Goal: Task Accomplishment & Management: Manage account settings

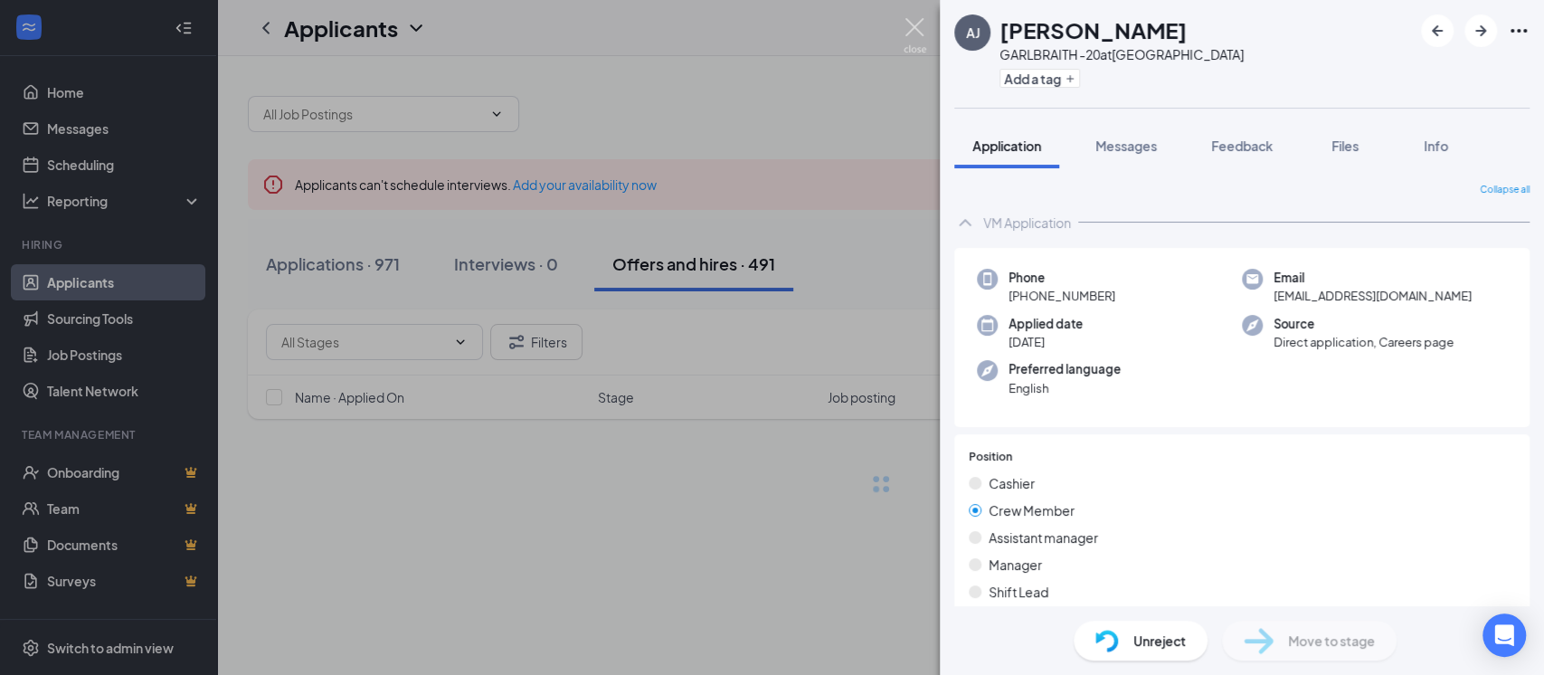
click at [912, 31] on img at bounding box center [915, 35] width 23 height 35
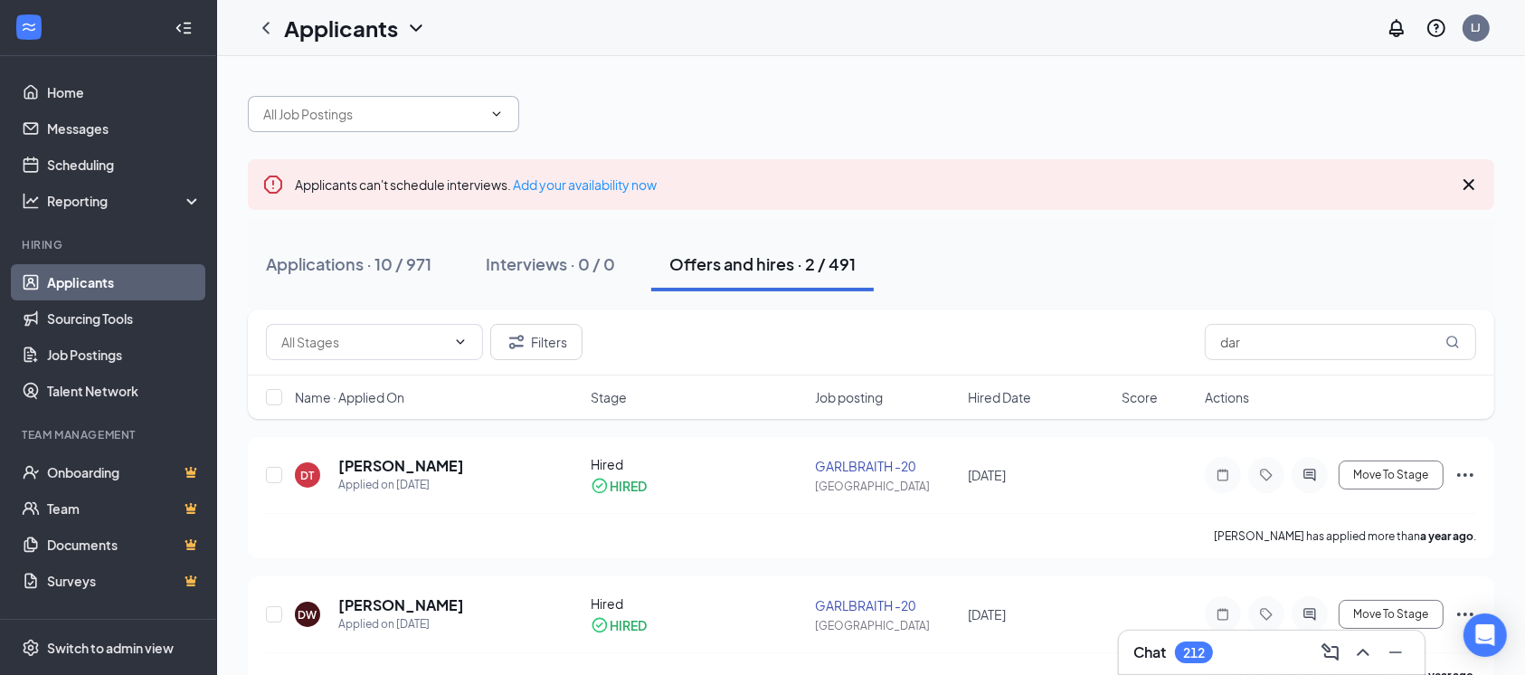
click at [496, 115] on icon "ChevronDown" at bounding box center [497, 113] width 8 height 5
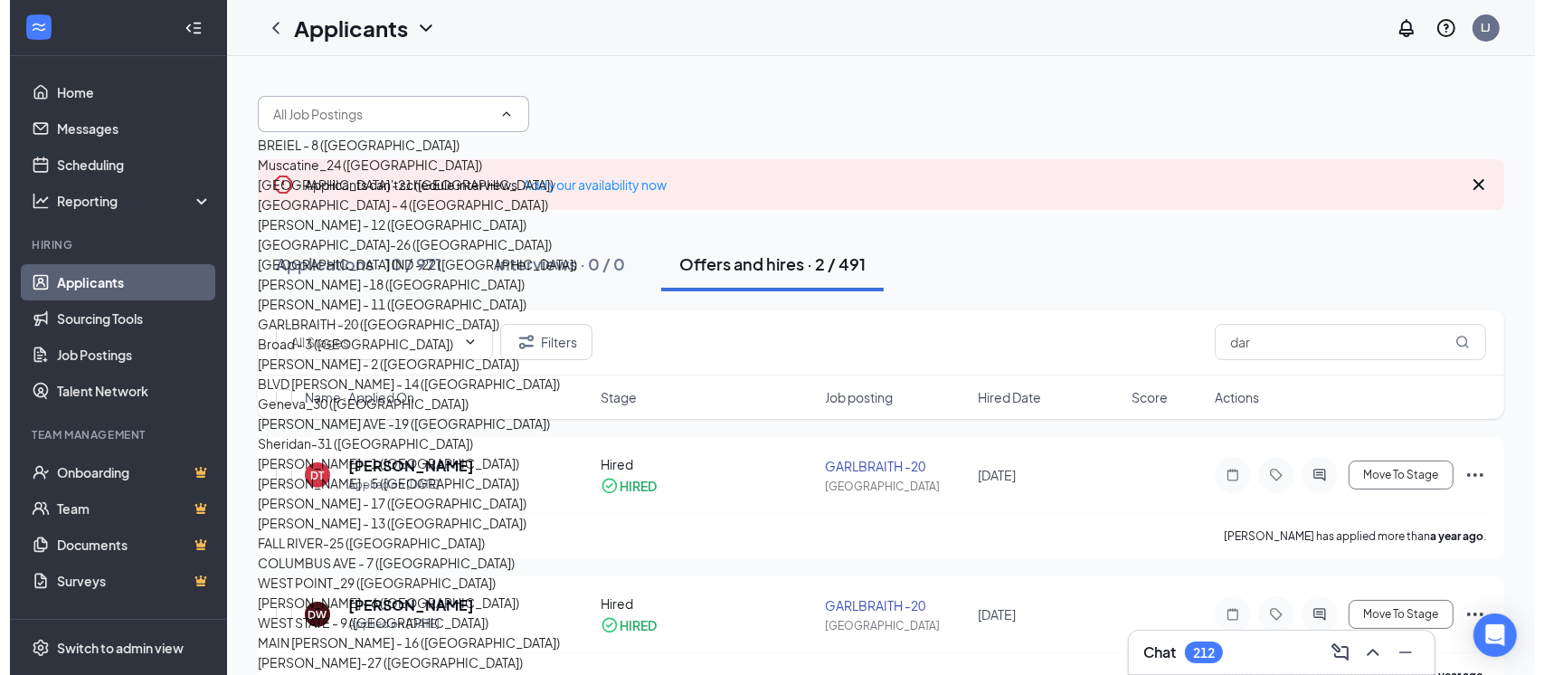
scroll to position [174, 0]
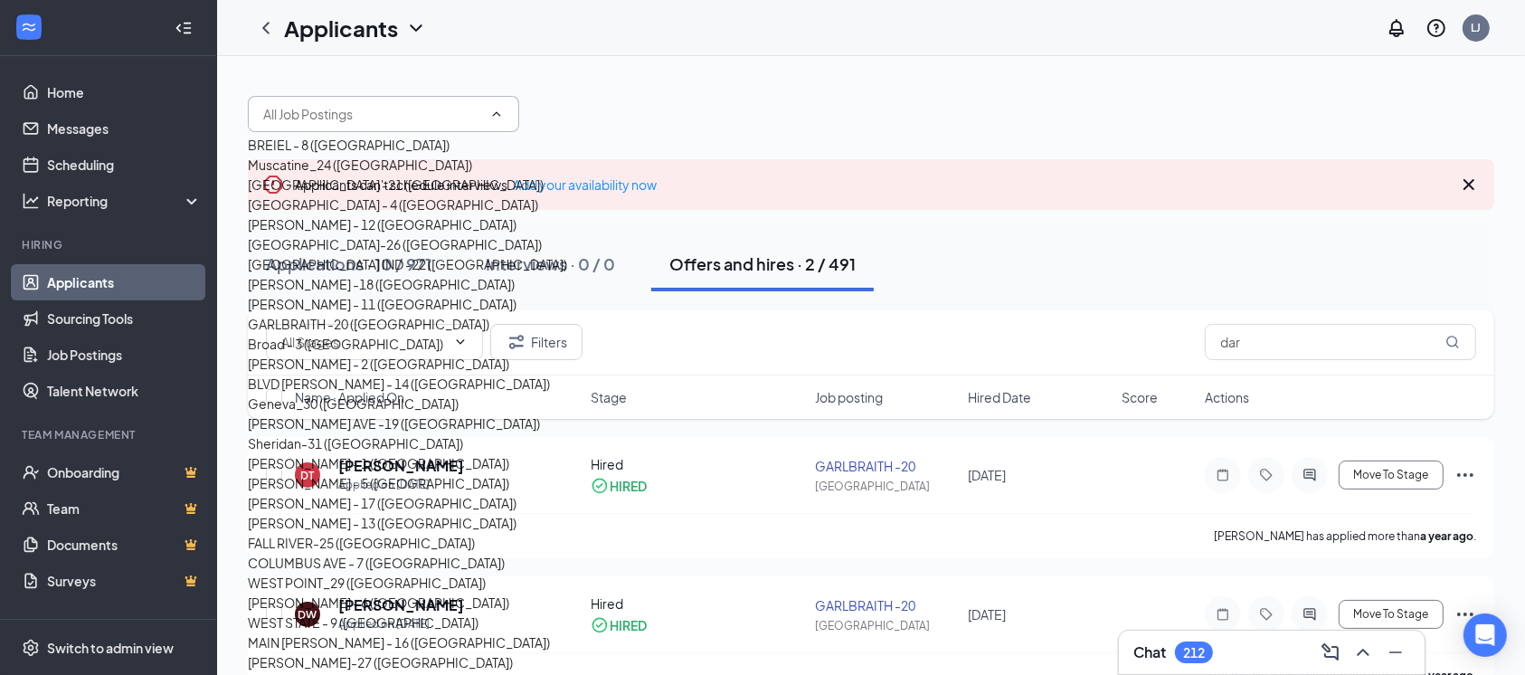
click at [412, 334] on div "GARLBRAITH -20 ([GEOGRAPHIC_DATA])" at bounding box center [369, 324] width 242 height 20
type input "GARLBRAITH -20 ([GEOGRAPHIC_DATA])"
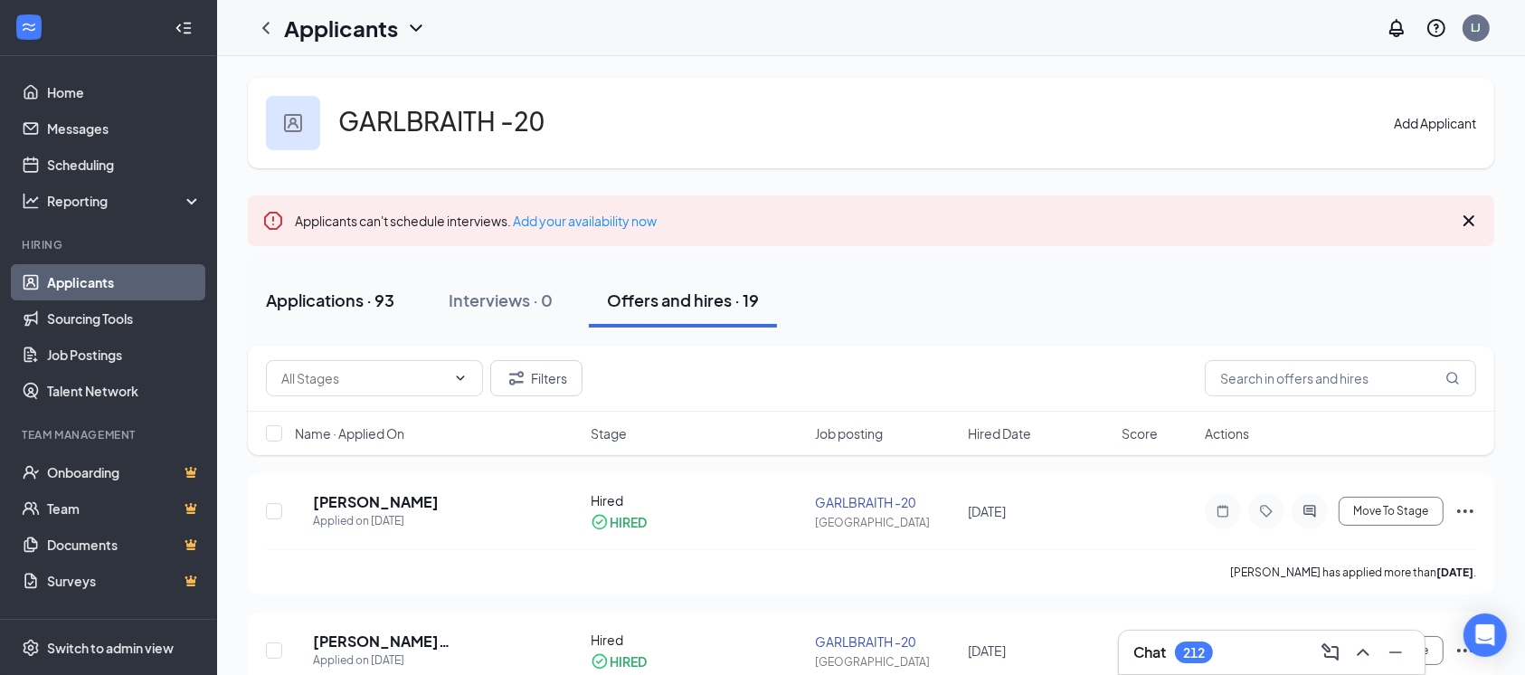
click at [362, 313] on button "Applications · 93" at bounding box center [330, 300] width 165 height 54
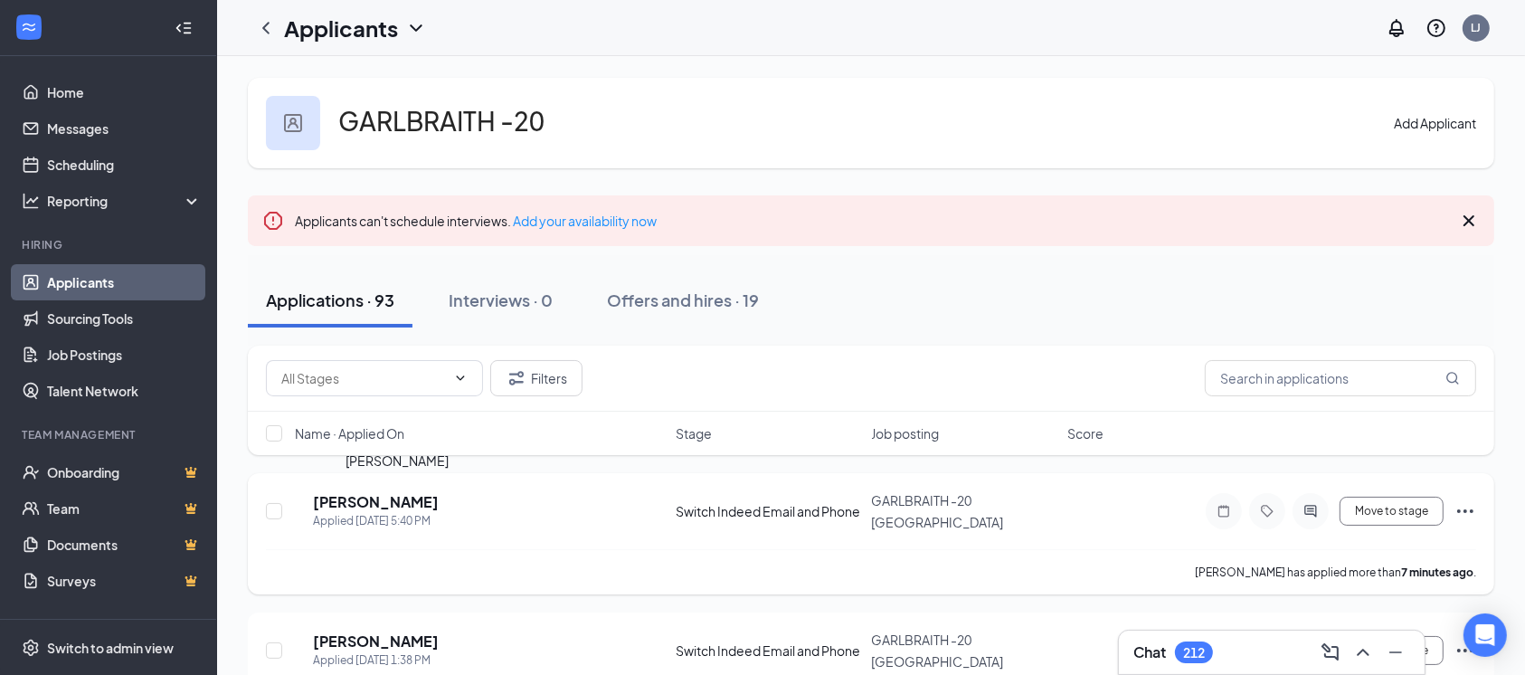
click at [406, 503] on h5 "[PERSON_NAME]" at bounding box center [376, 502] width 126 height 20
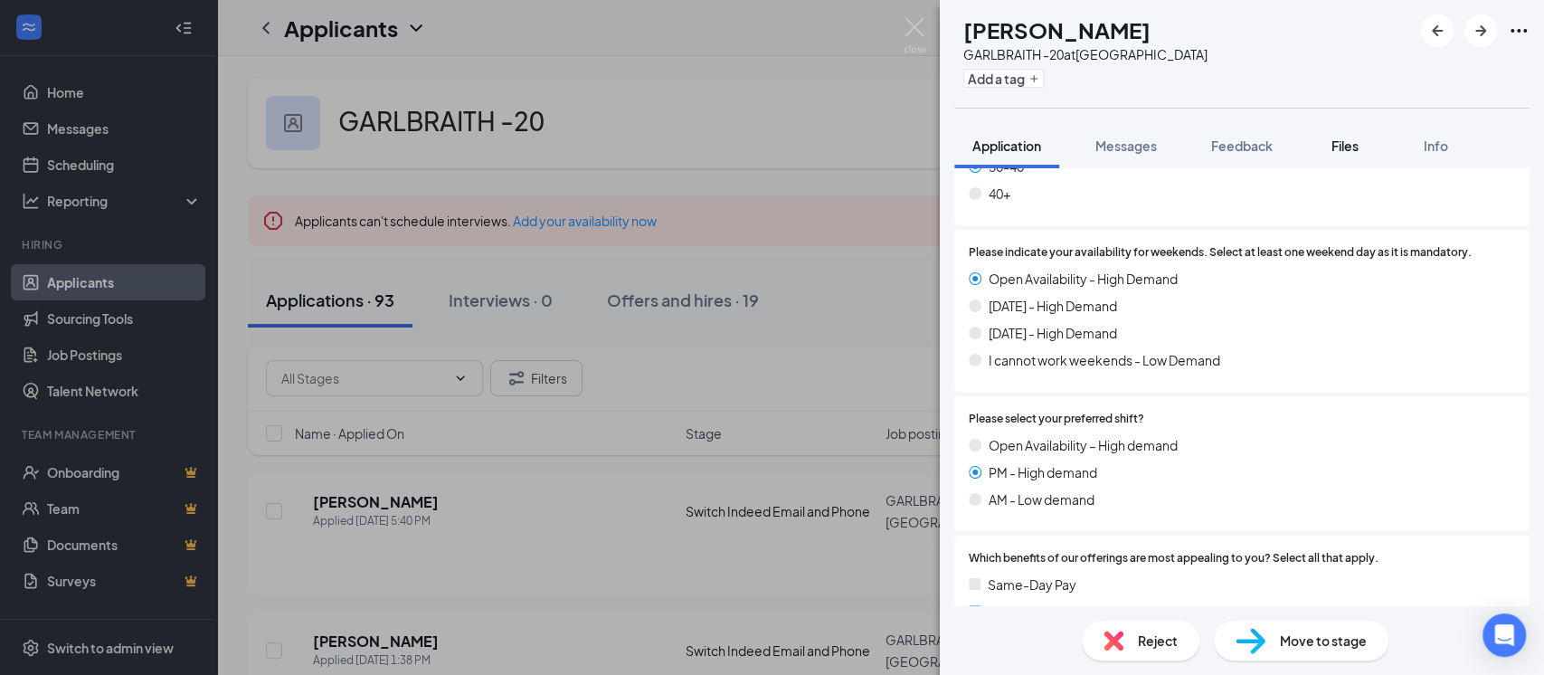
scroll to position [1040, 0]
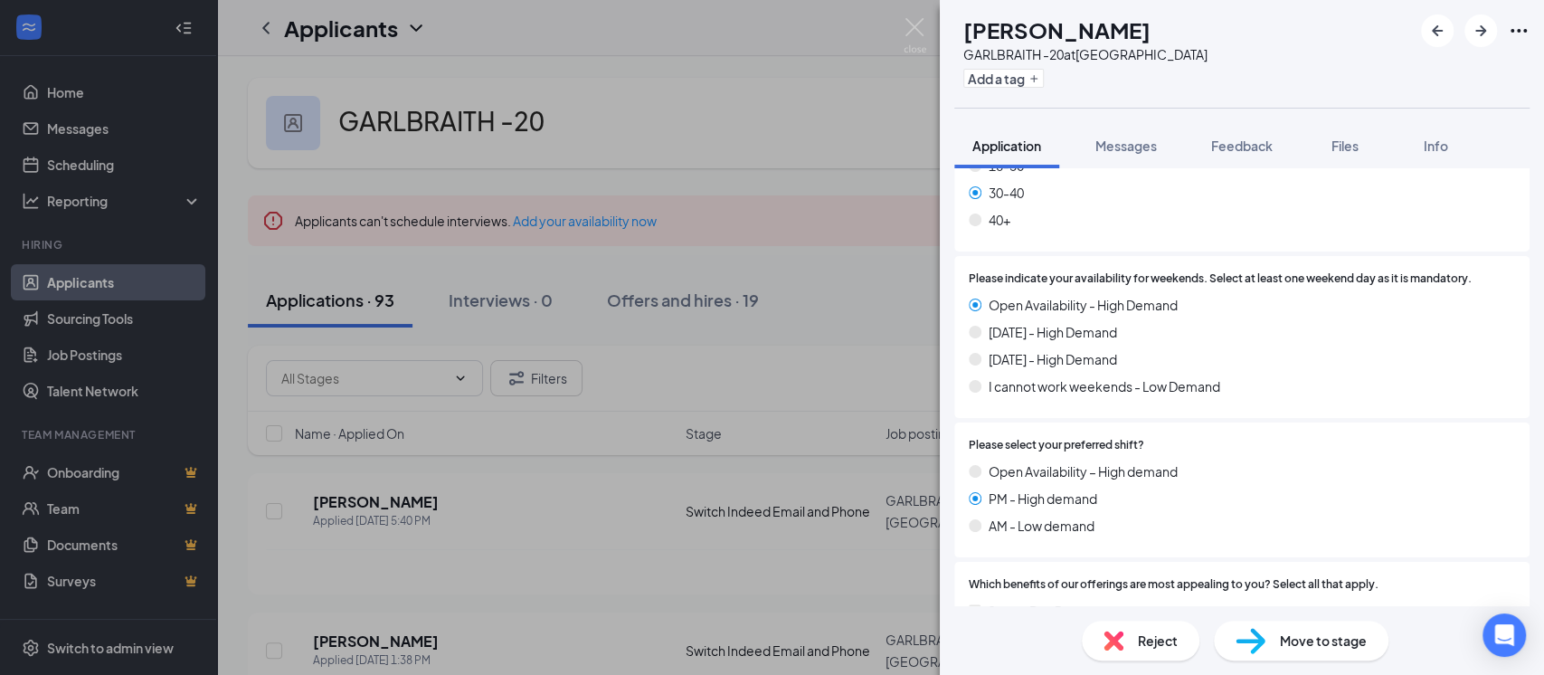
click at [1511, 29] on icon "Ellipses" at bounding box center [1519, 31] width 16 height 4
click at [1439, 73] on link "View full application" at bounding box center [1380, 63] width 117 height 20
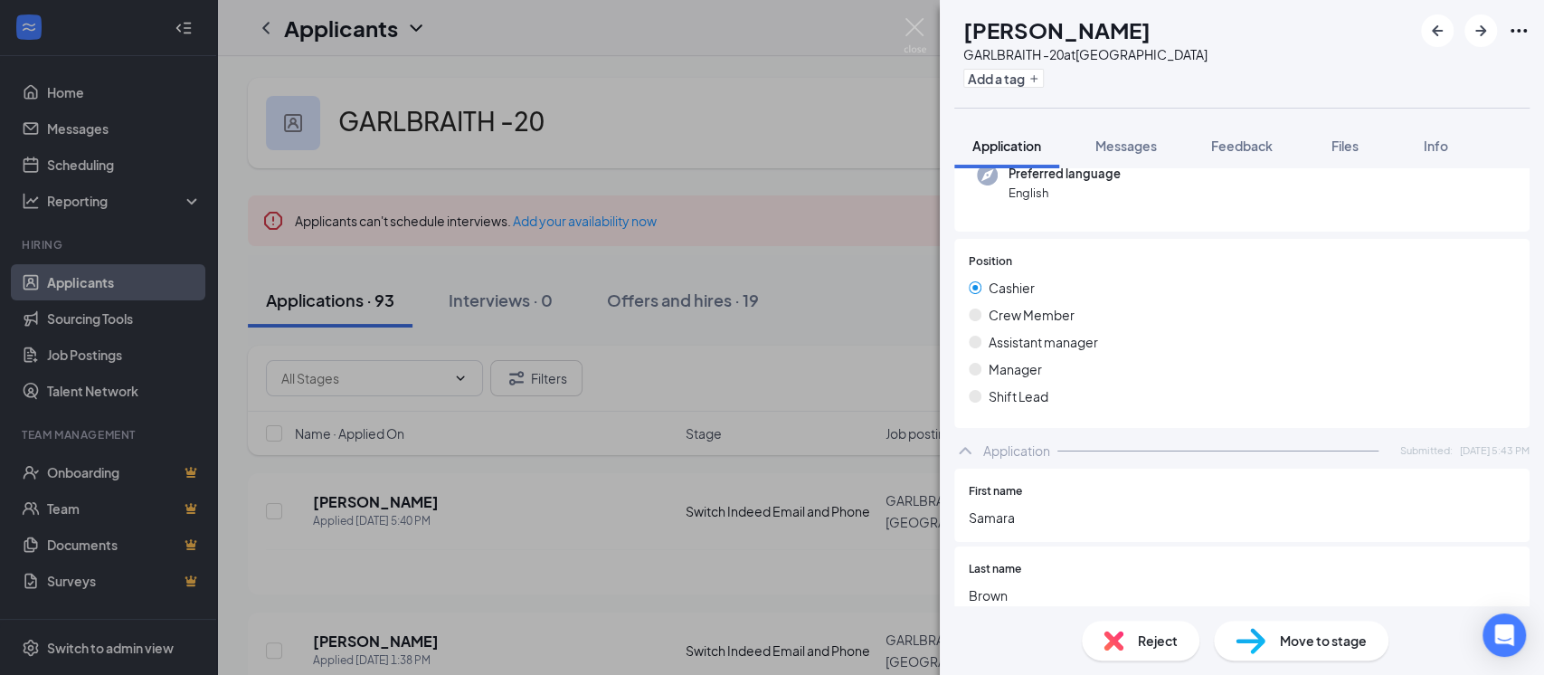
scroll to position [0, 0]
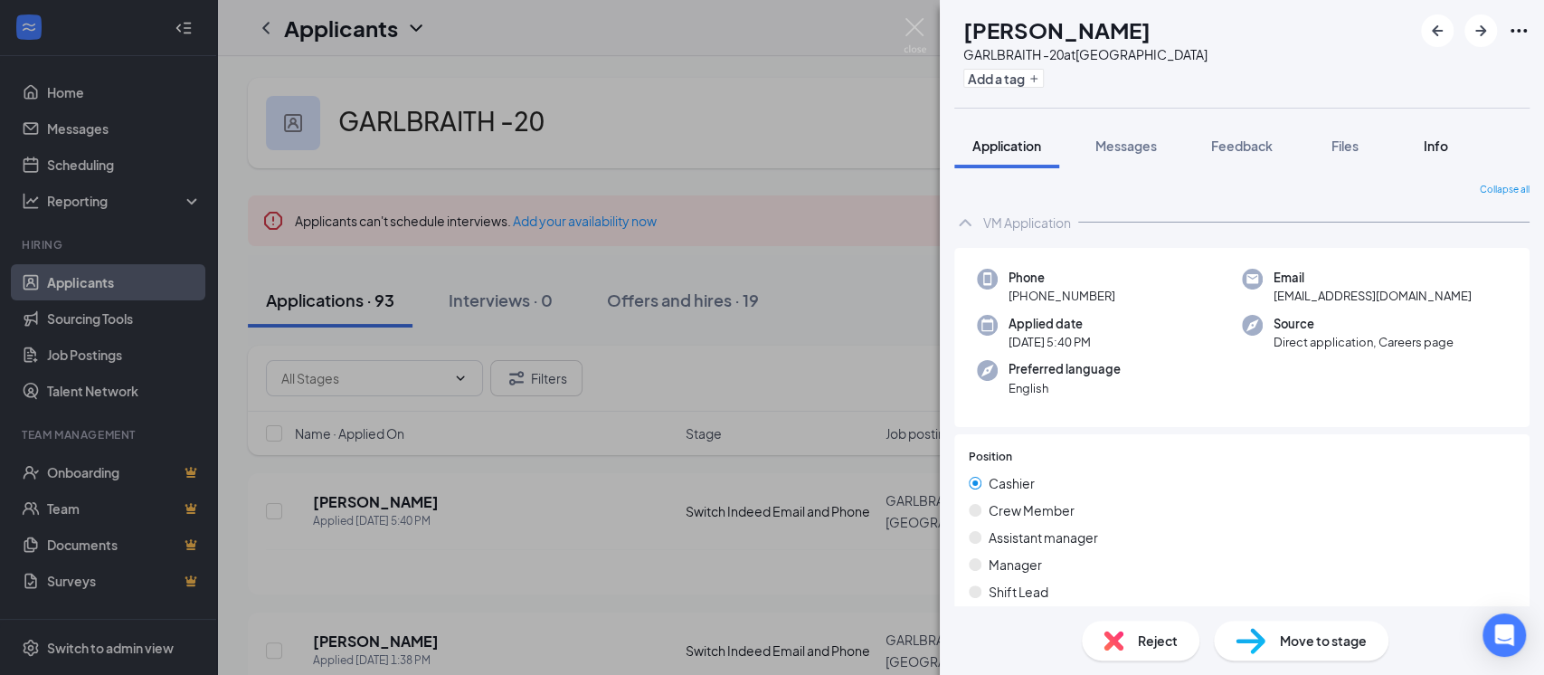
click at [1451, 154] on div "Info" at bounding box center [1435, 146] width 36 height 18
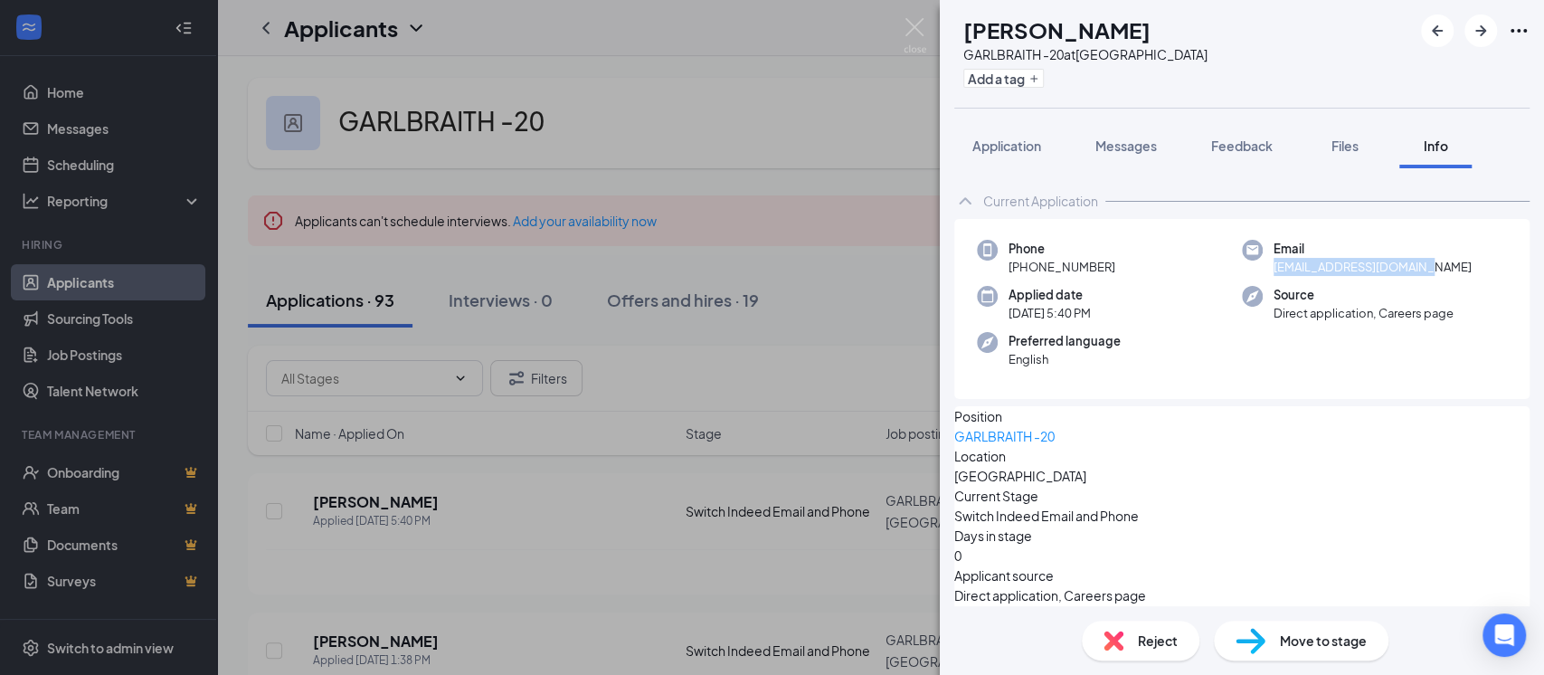
drag, startPoint x: 1263, startPoint y: 270, endPoint x: 1426, endPoint y: 267, distance: 162.9
click at [1426, 267] on div "Email [EMAIL_ADDRESS][DOMAIN_NAME]" at bounding box center [1374, 258] width 265 height 37
copy span "[EMAIL_ADDRESS][DOMAIN_NAME]"
click at [1121, 156] on button "Messages" at bounding box center [1126, 145] width 98 height 45
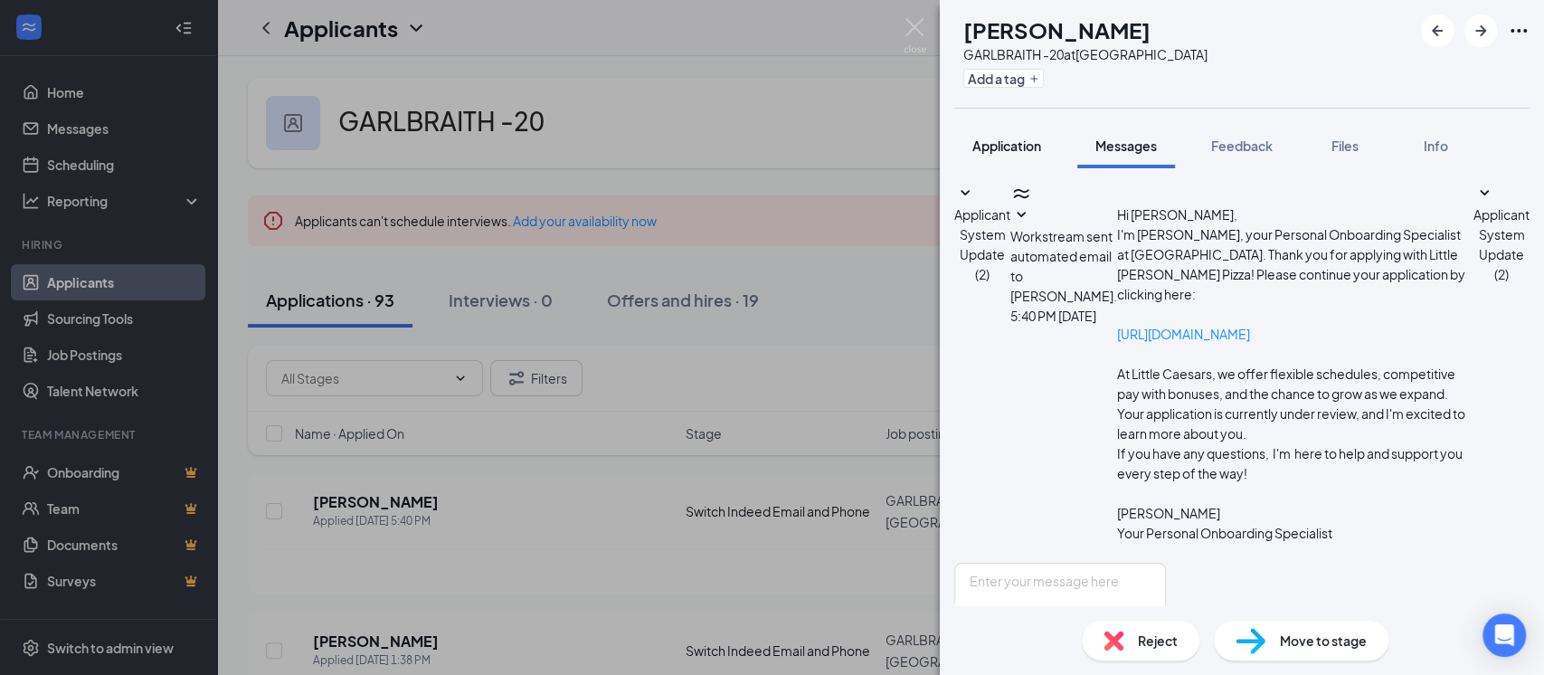
click at [1047, 148] on button "Application" at bounding box center [1006, 145] width 105 height 45
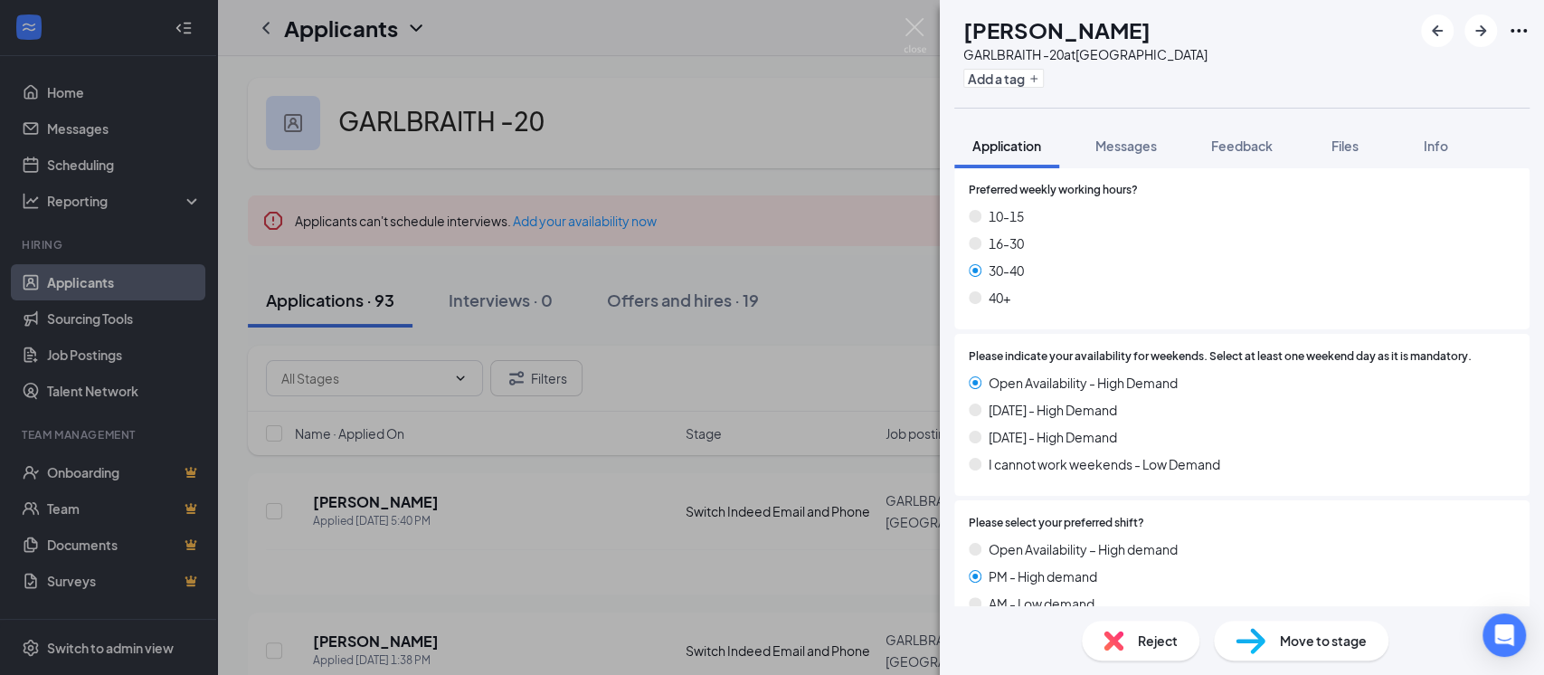
scroll to position [964, 0]
click at [1302, 648] on span "Move to stage" at bounding box center [1323, 640] width 87 height 20
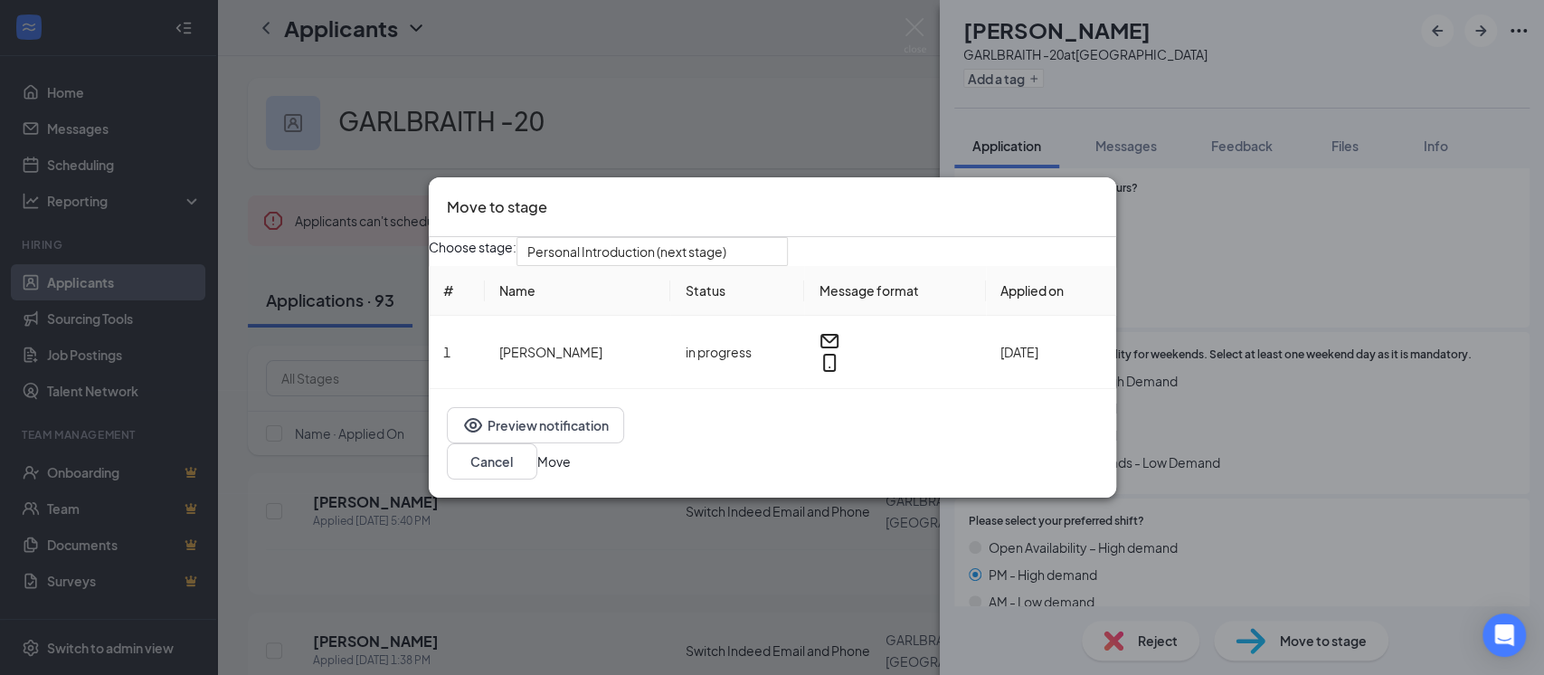
click at [571, 471] on button "Move" at bounding box center [553, 461] width 33 height 20
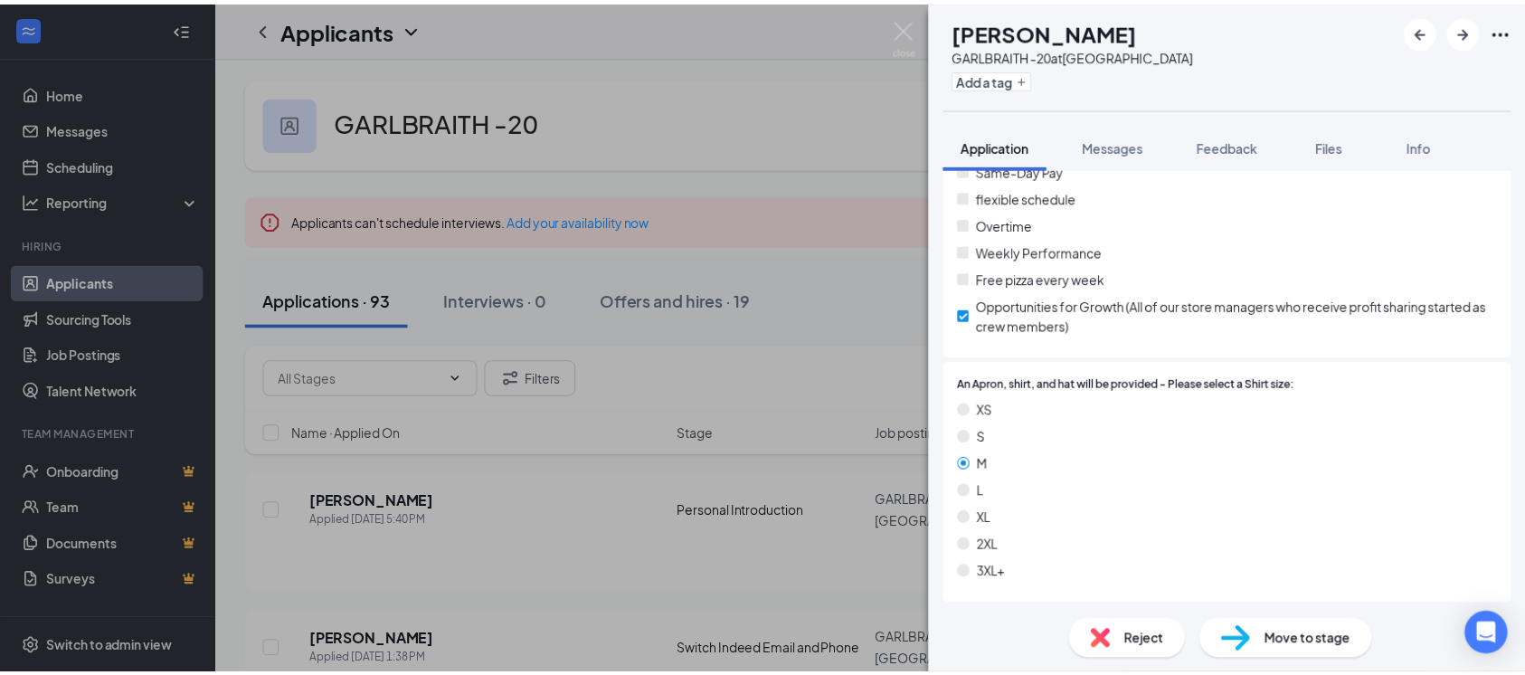
scroll to position [1552, 0]
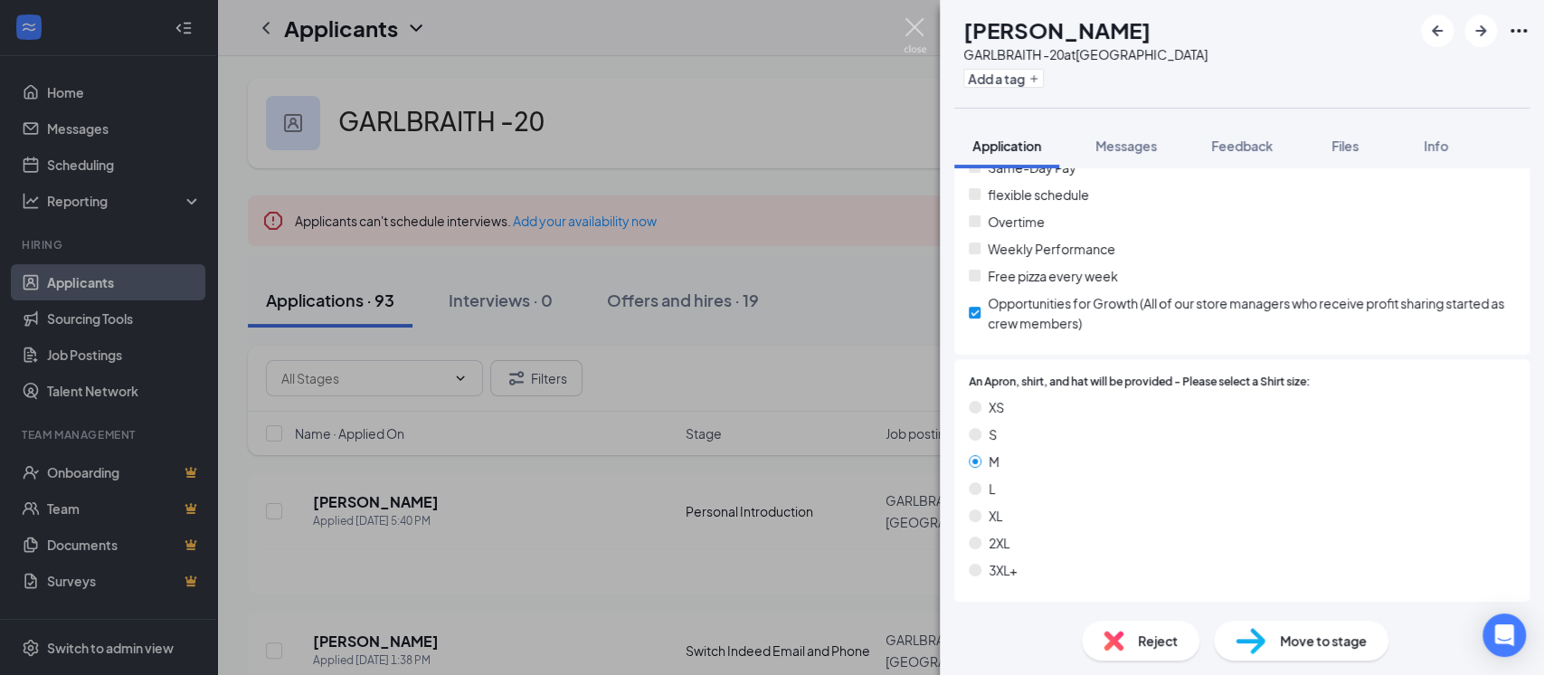
click at [909, 31] on img at bounding box center [915, 35] width 23 height 35
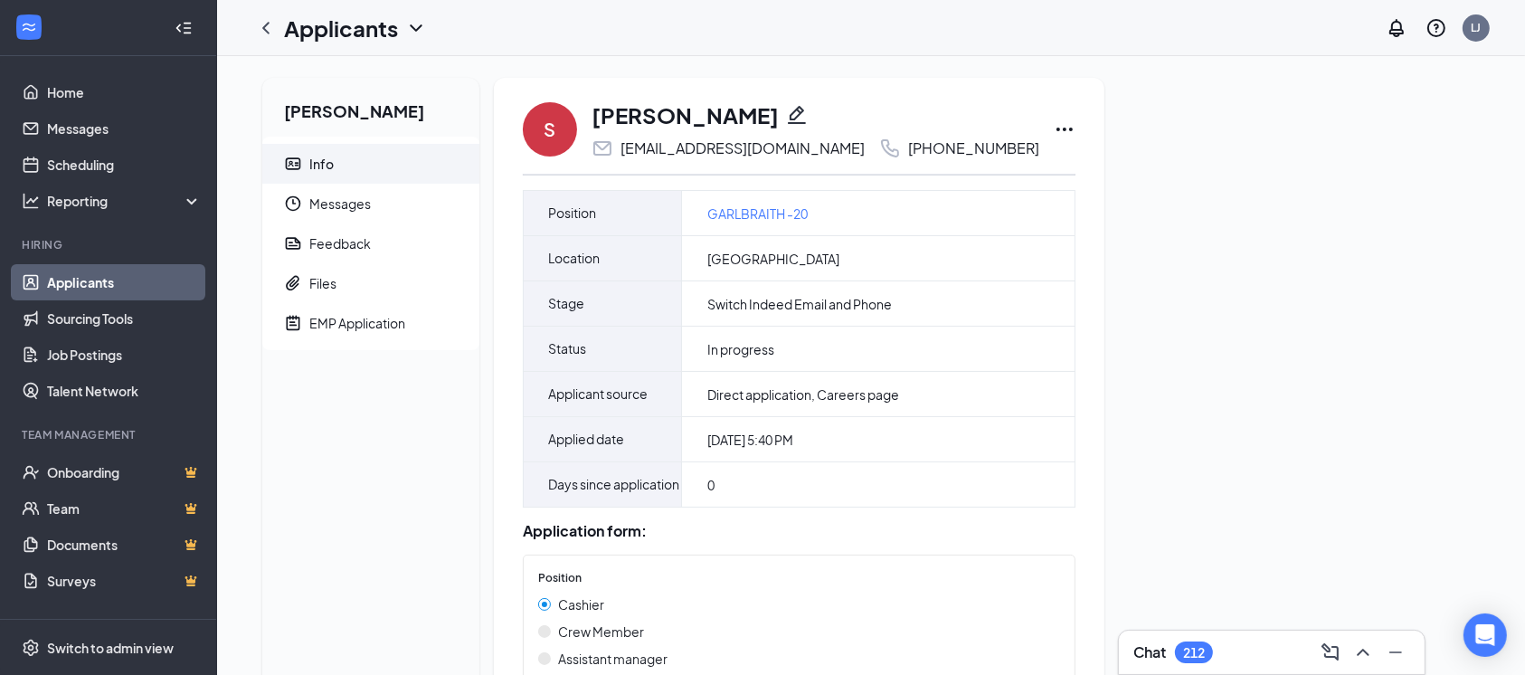
click at [786, 110] on icon "Pencil" at bounding box center [797, 115] width 22 height 22
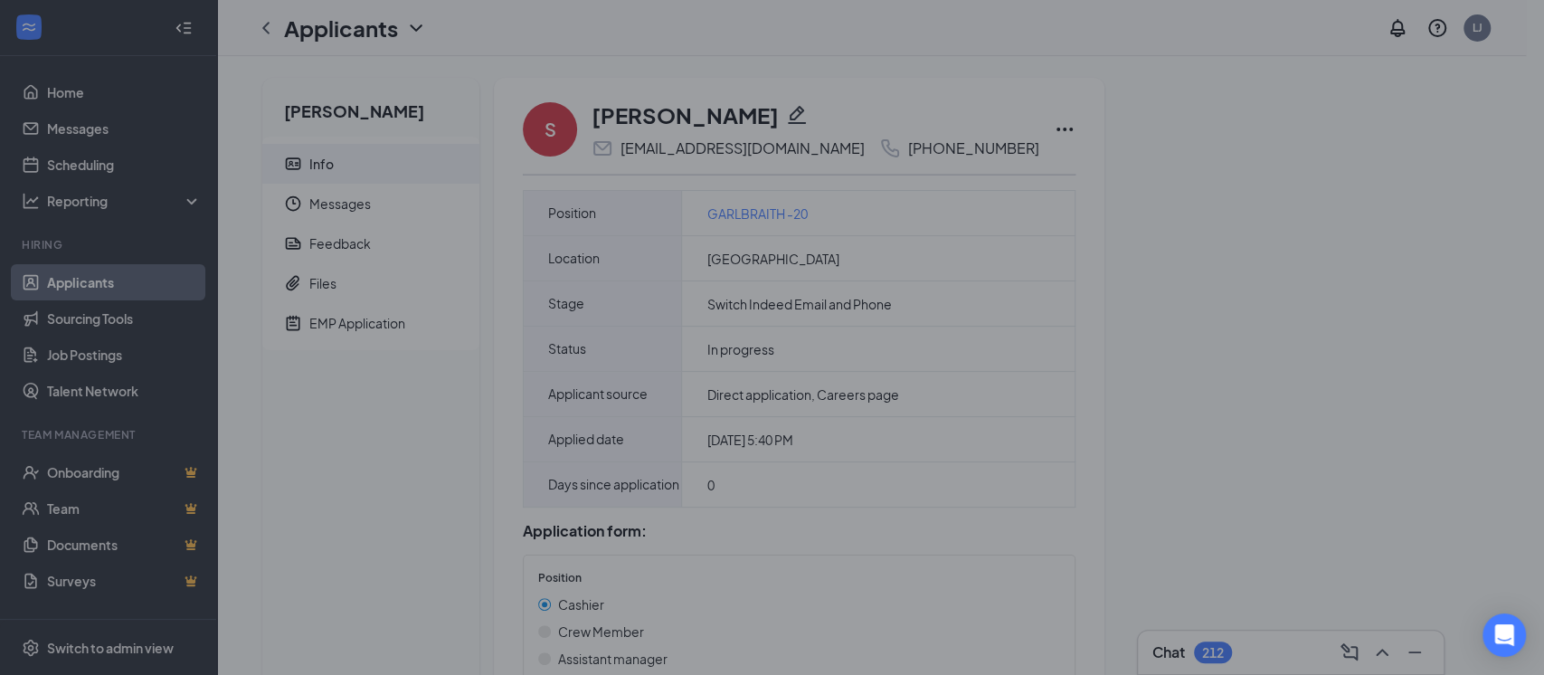
type input "(513) 658-8040"
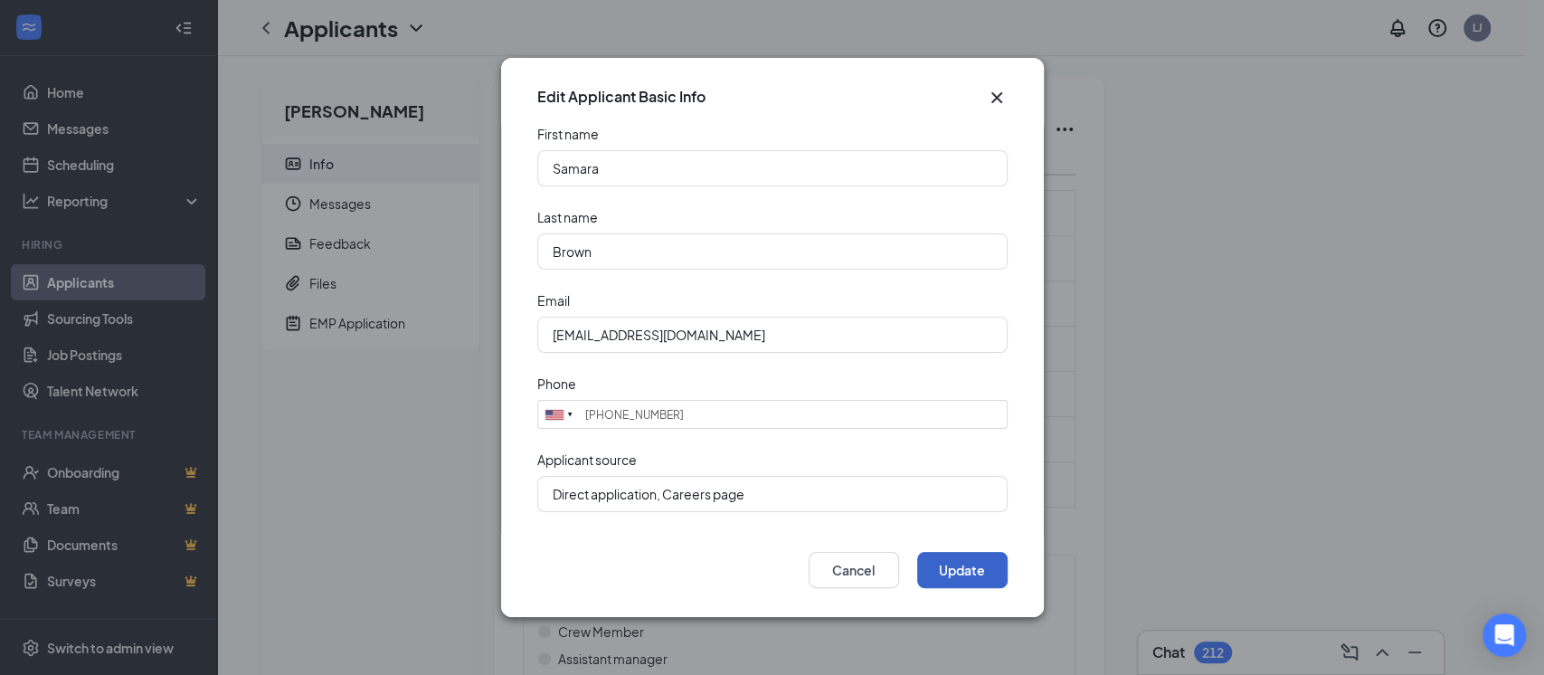
click at [961, 586] on button "Update" at bounding box center [962, 570] width 90 height 36
